Goal: Check status

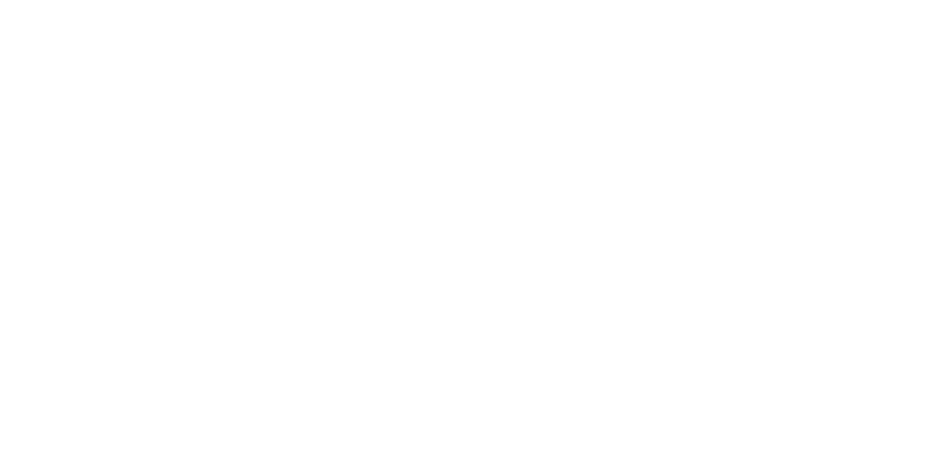
click at [900, 371] on div "Loading..." at bounding box center [469, 291] width 859 height 465
click at [136, 205] on div "Tracking" at bounding box center [115, 201] width 40 height 13
click at [785, 78] on button "Close" at bounding box center [759, 81] width 54 height 23
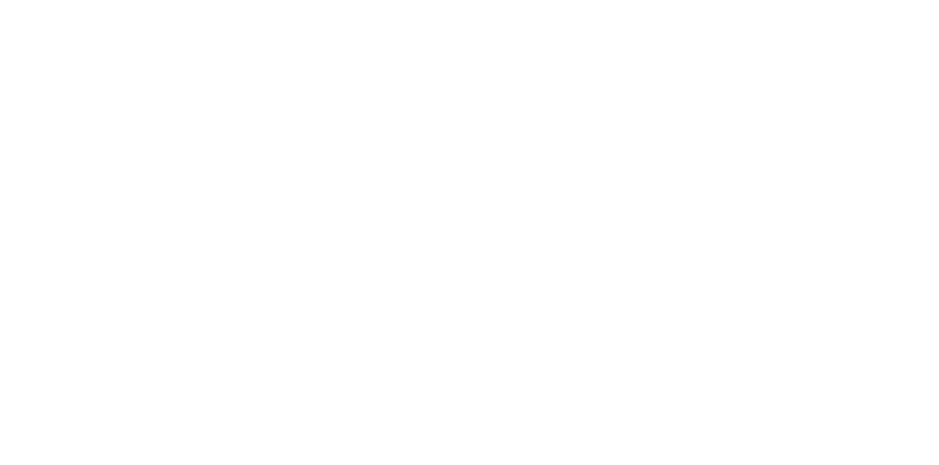
click at [194, 192] on button "Tracking" at bounding box center [124, 201] width 139 height 37
click at [785, 90] on button "Close" at bounding box center [759, 81] width 54 height 23
click at [136, 202] on div "Tracking" at bounding box center [115, 201] width 40 height 13
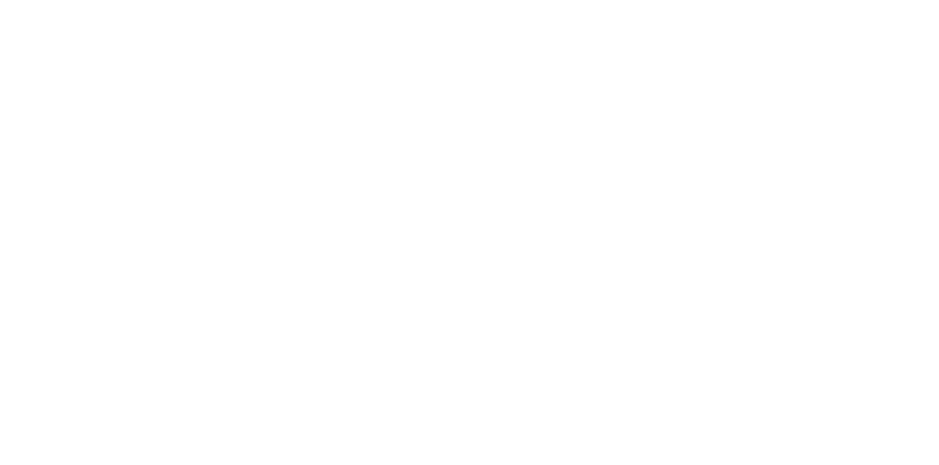
click at [785, 83] on button "Close" at bounding box center [759, 81] width 54 height 23
click at [136, 196] on div "Tracking" at bounding box center [115, 201] width 40 height 13
click at [785, 81] on button "Close" at bounding box center [759, 81] width 54 height 23
